Goal: Transaction & Acquisition: Purchase product/service

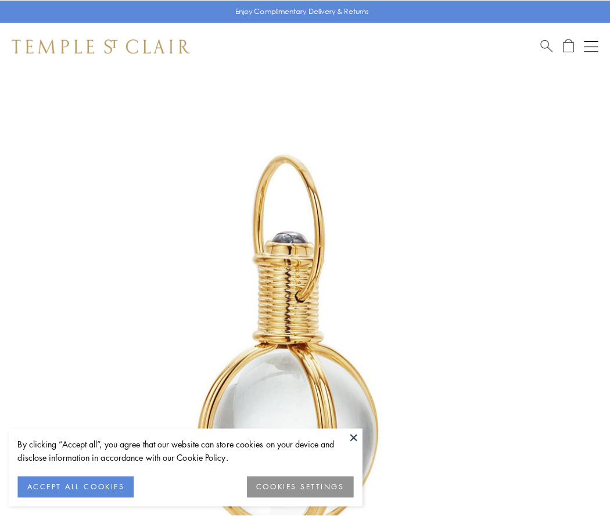
scroll to position [303, 0]
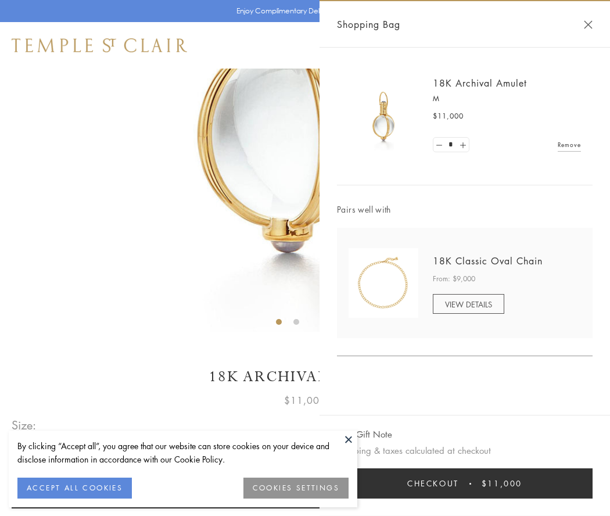
click at [464, 483] on button "Checkout $11,000" at bounding box center [464, 483] width 255 height 30
